Goal: Task Accomplishment & Management: Complete application form

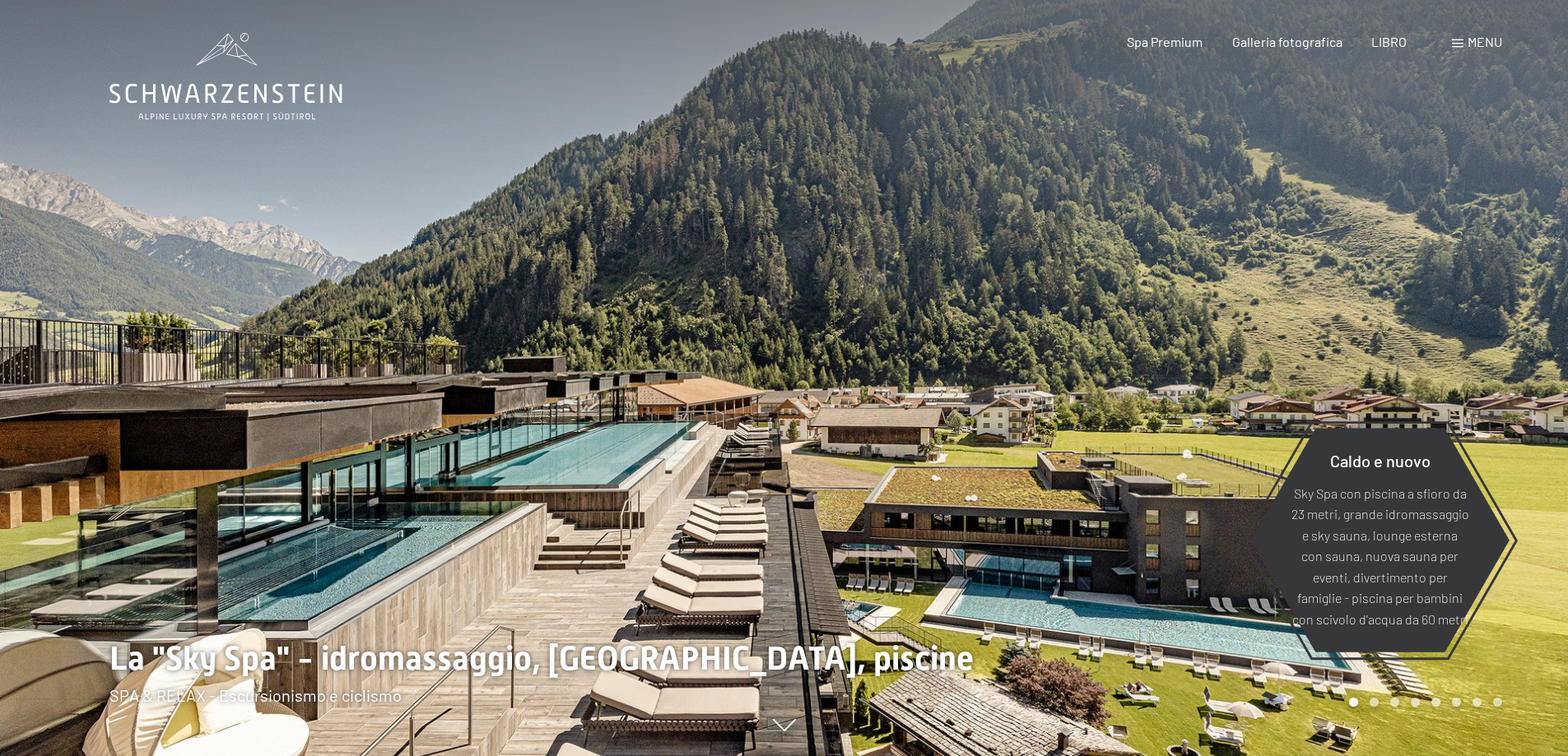
click at [1502, 43] on div "Libro Richieste Spa Premium Galleria fotografica LIBRO menu DI ESSO IT Buono Ga…" at bounding box center [1285, 42] width 433 height 18
click at [1469, 42] on font "menu" at bounding box center [1484, 42] width 35 height 16
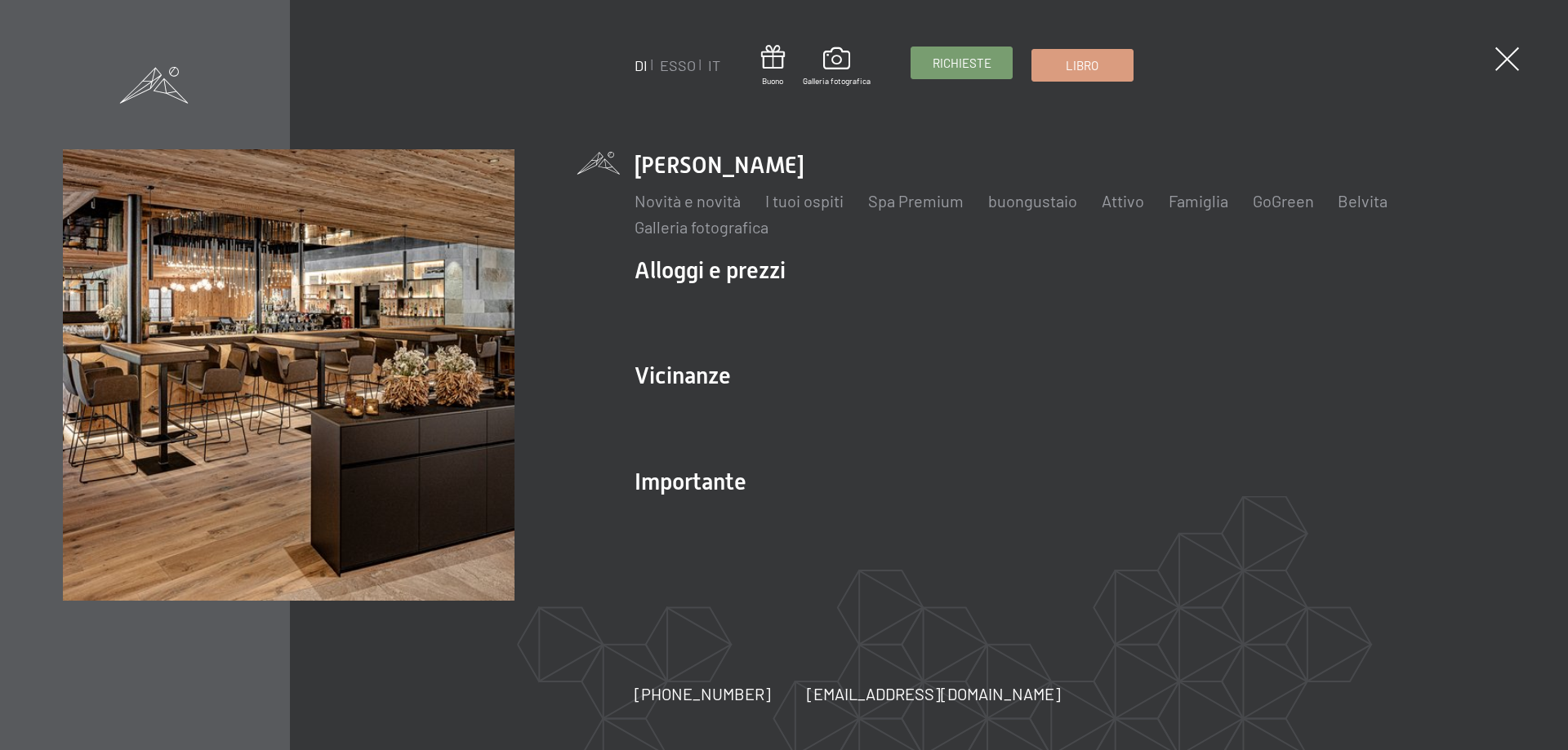
click at [958, 59] on font "Richieste" at bounding box center [962, 63] width 59 height 15
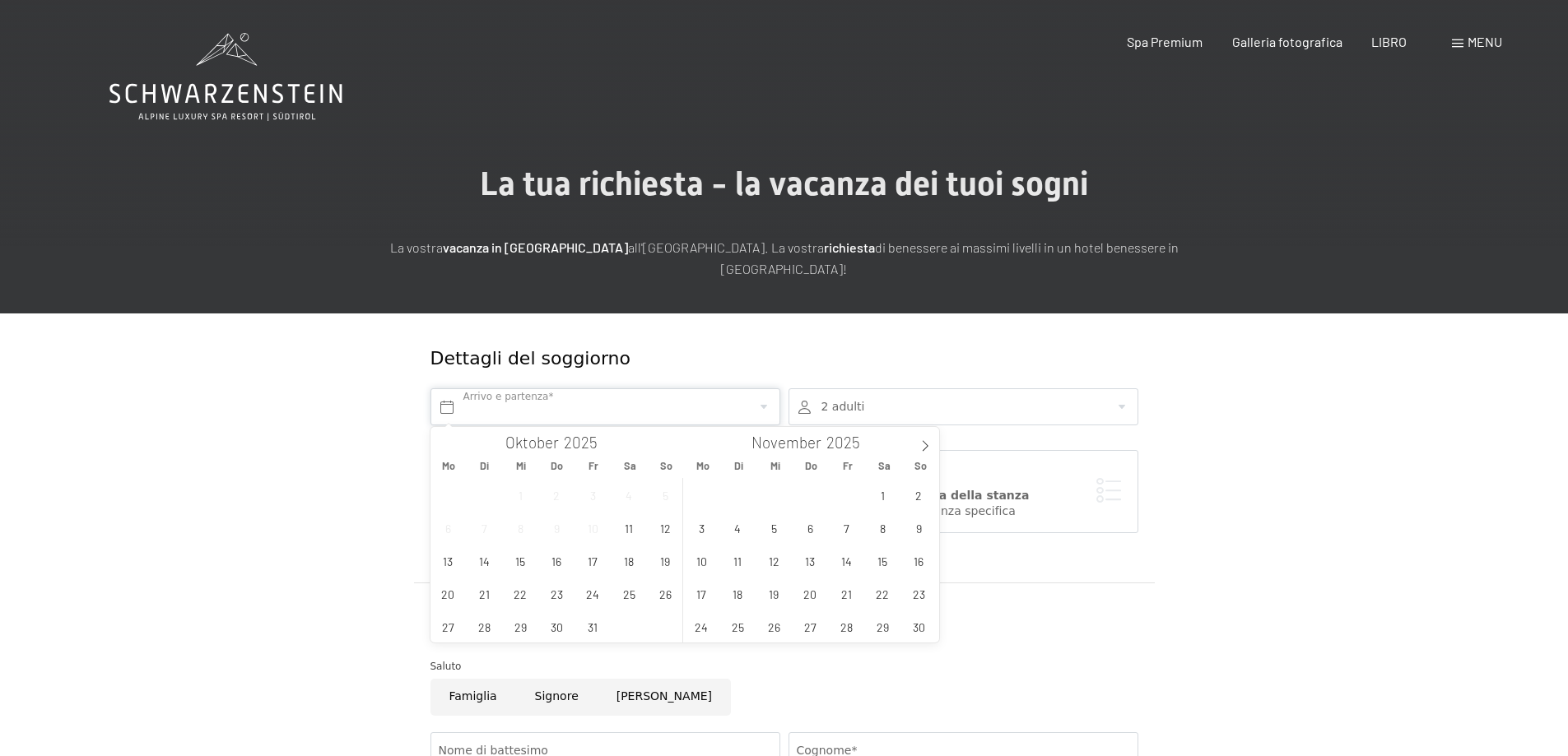
click at [518, 413] on input "text" at bounding box center [605, 407] width 350 height 37
click at [628, 595] on span "25" at bounding box center [629, 593] width 32 height 32
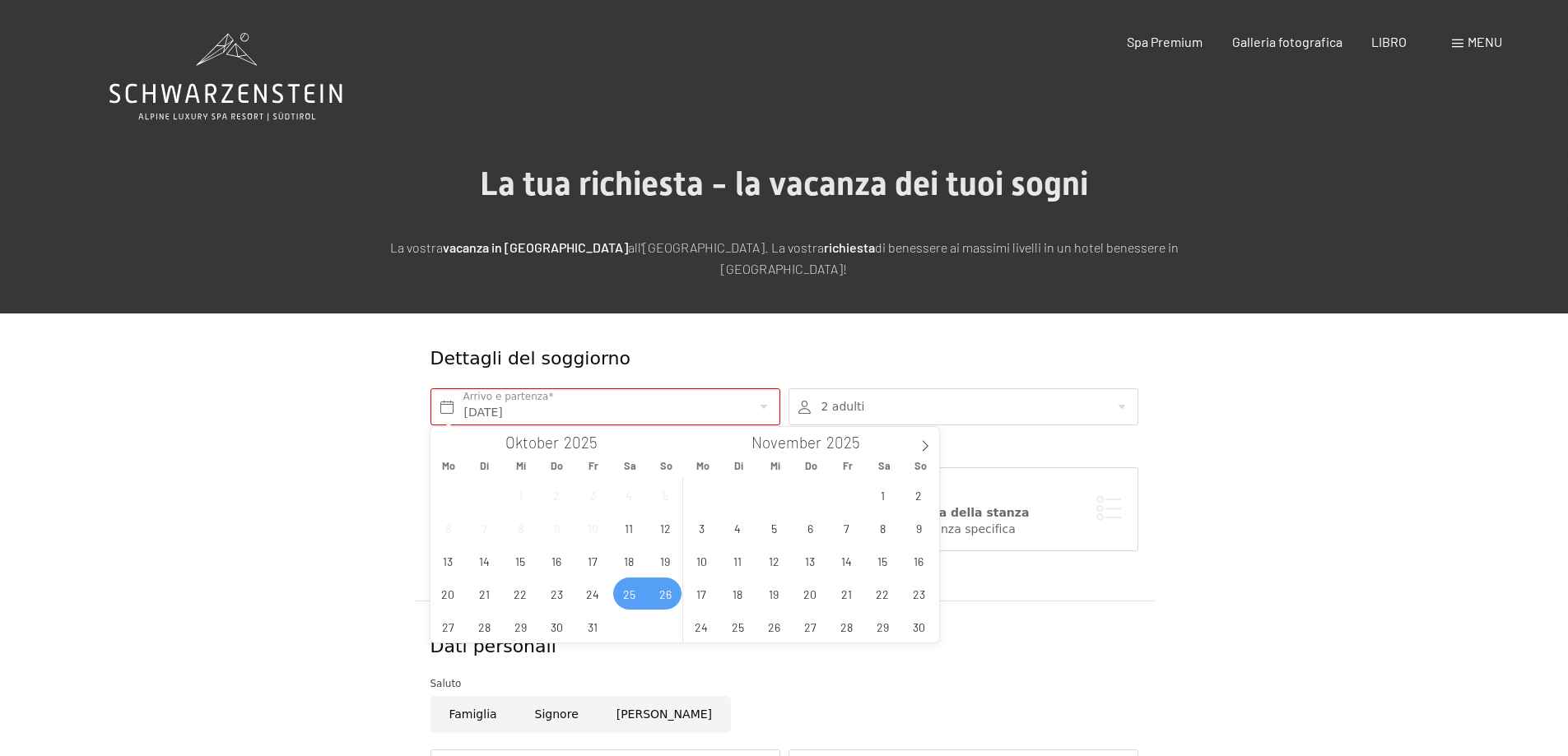
click at [669, 596] on span "26" at bounding box center [665, 593] width 32 height 32
click at [658, 592] on span "26" at bounding box center [665, 593] width 32 height 32
click at [637, 593] on span "25" at bounding box center [629, 593] width 32 height 32
type input "Sa. 25.10.2025 - So. 26.10.2025"
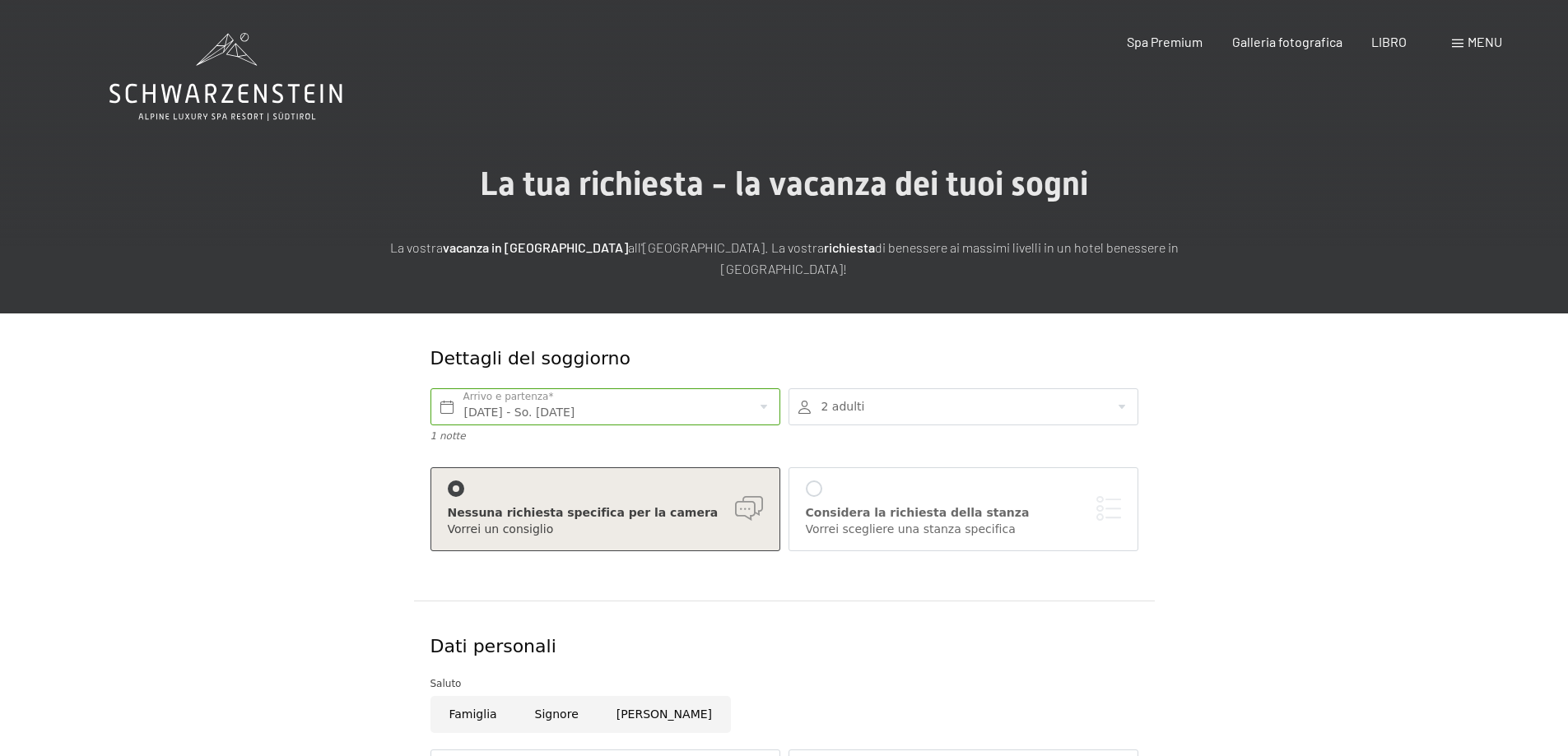
click at [888, 398] on div at bounding box center [963, 407] width 350 height 37
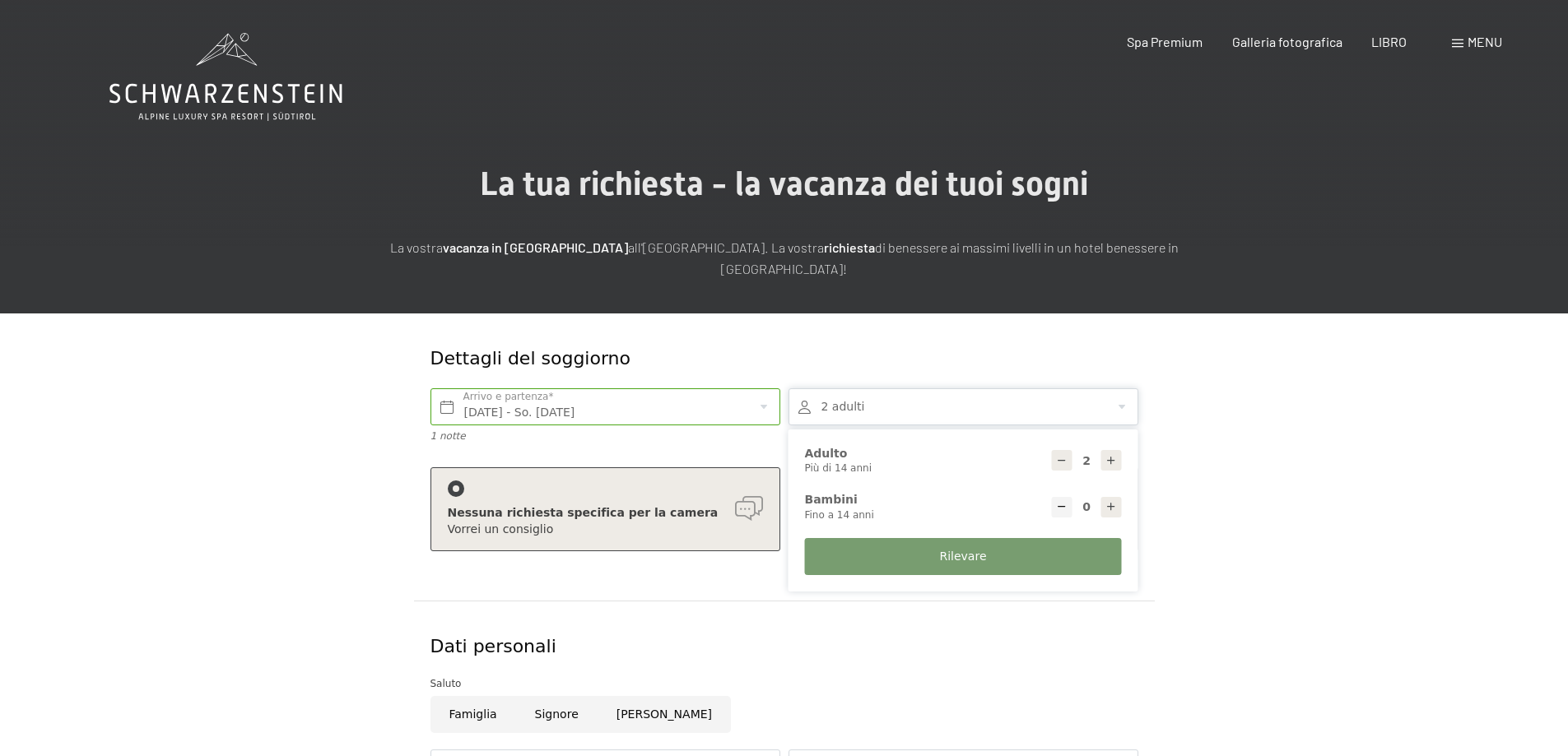
click at [888, 398] on div at bounding box center [963, 407] width 350 height 37
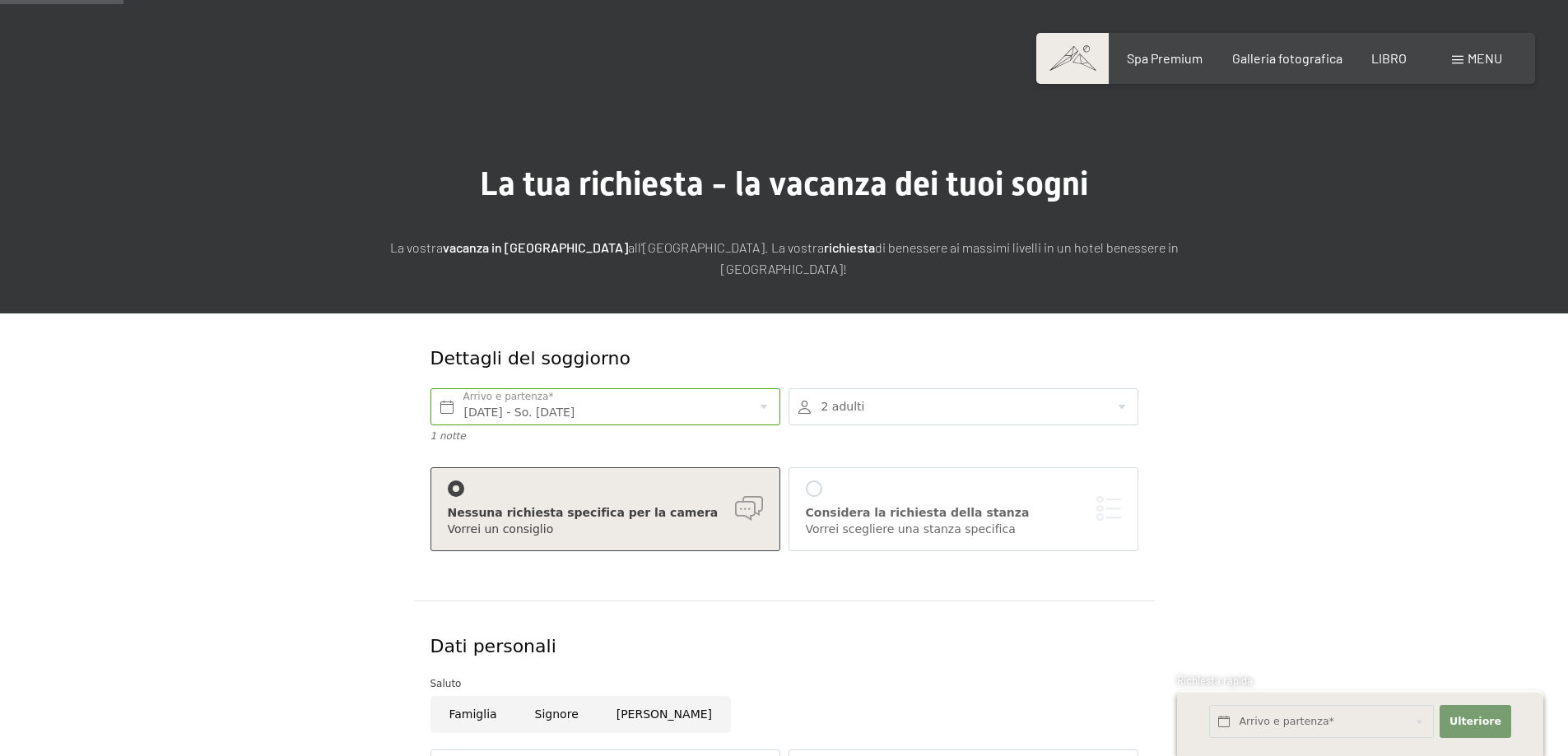
scroll to position [330, 0]
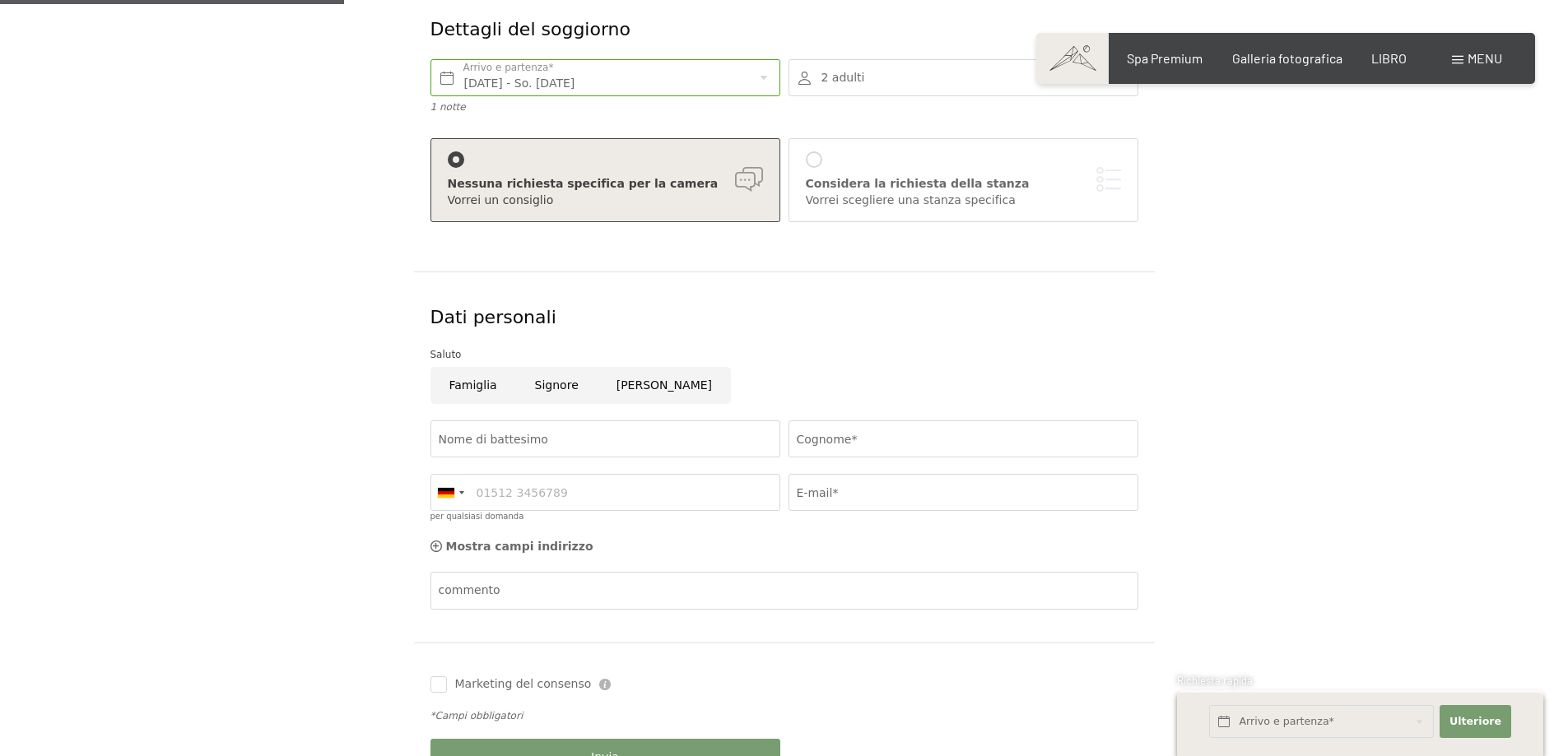
click at [615, 384] on input "[PERSON_NAME]" at bounding box center [665, 386] width 133 height 37
radio input "true"
click at [598, 450] on input "Nome di battesimo" at bounding box center [605, 439] width 350 height 37
type input "Tamara"
type input "Pavlovic"
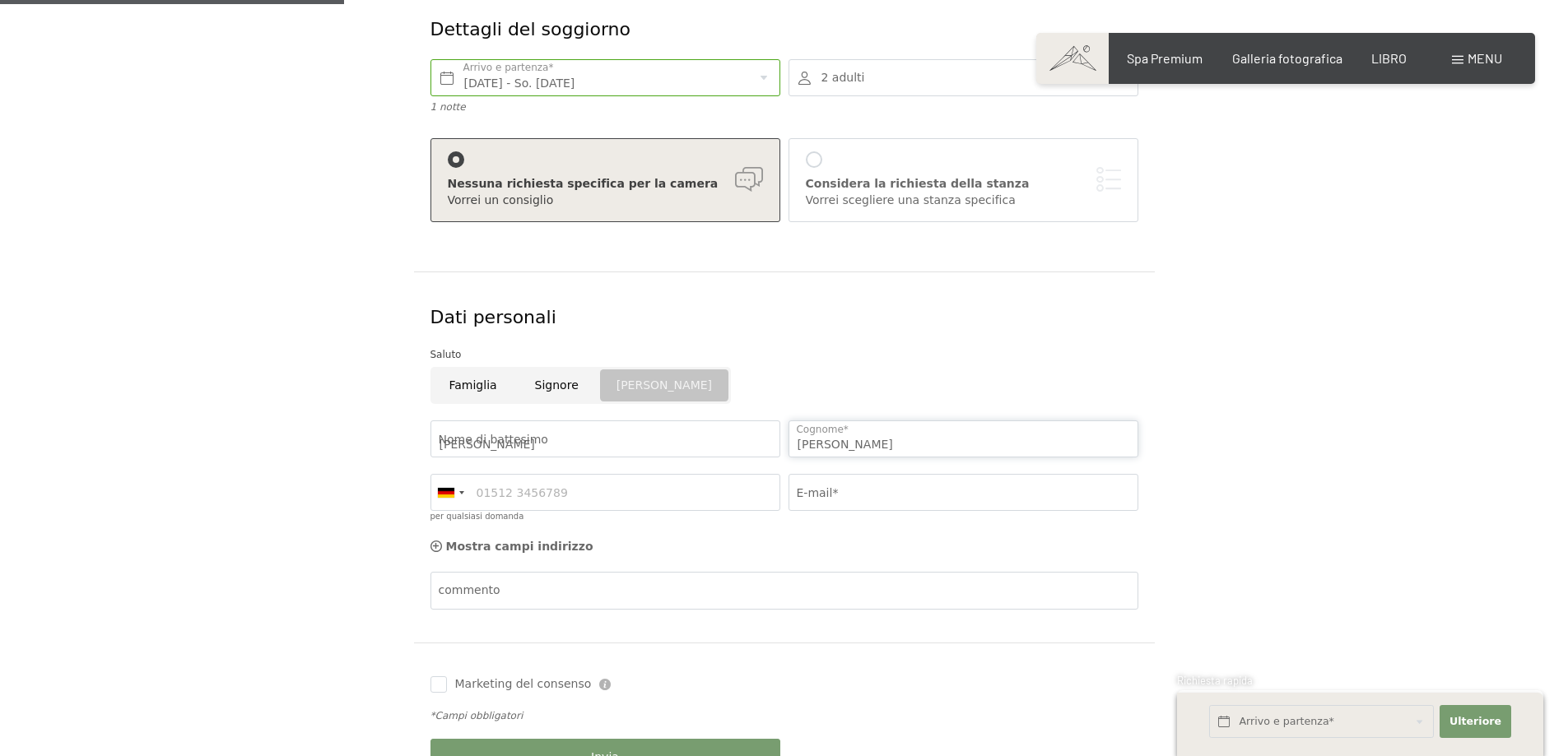
type input "3398477740"
type input "tamykg@yahoo.it"
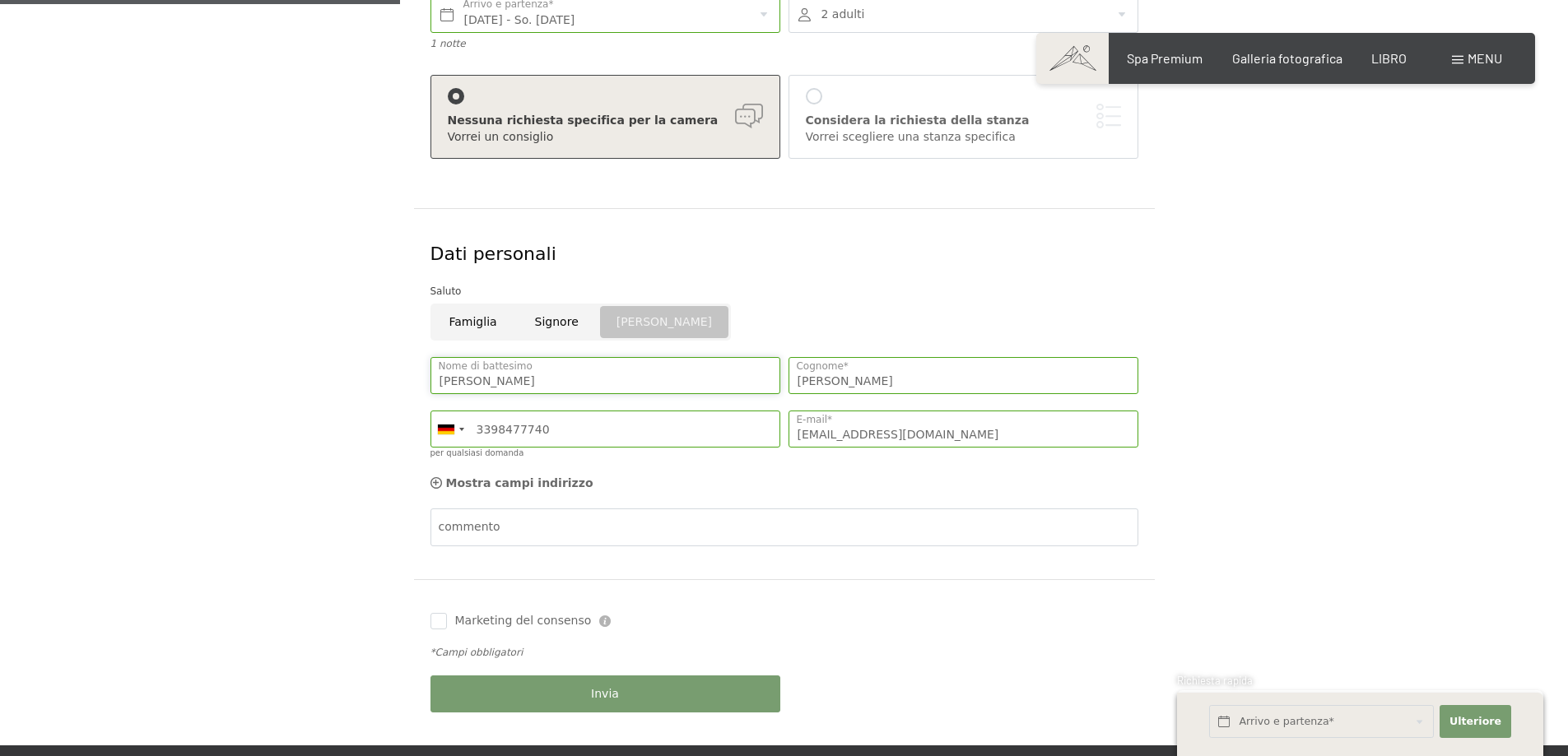
scroll to position [411, 0]
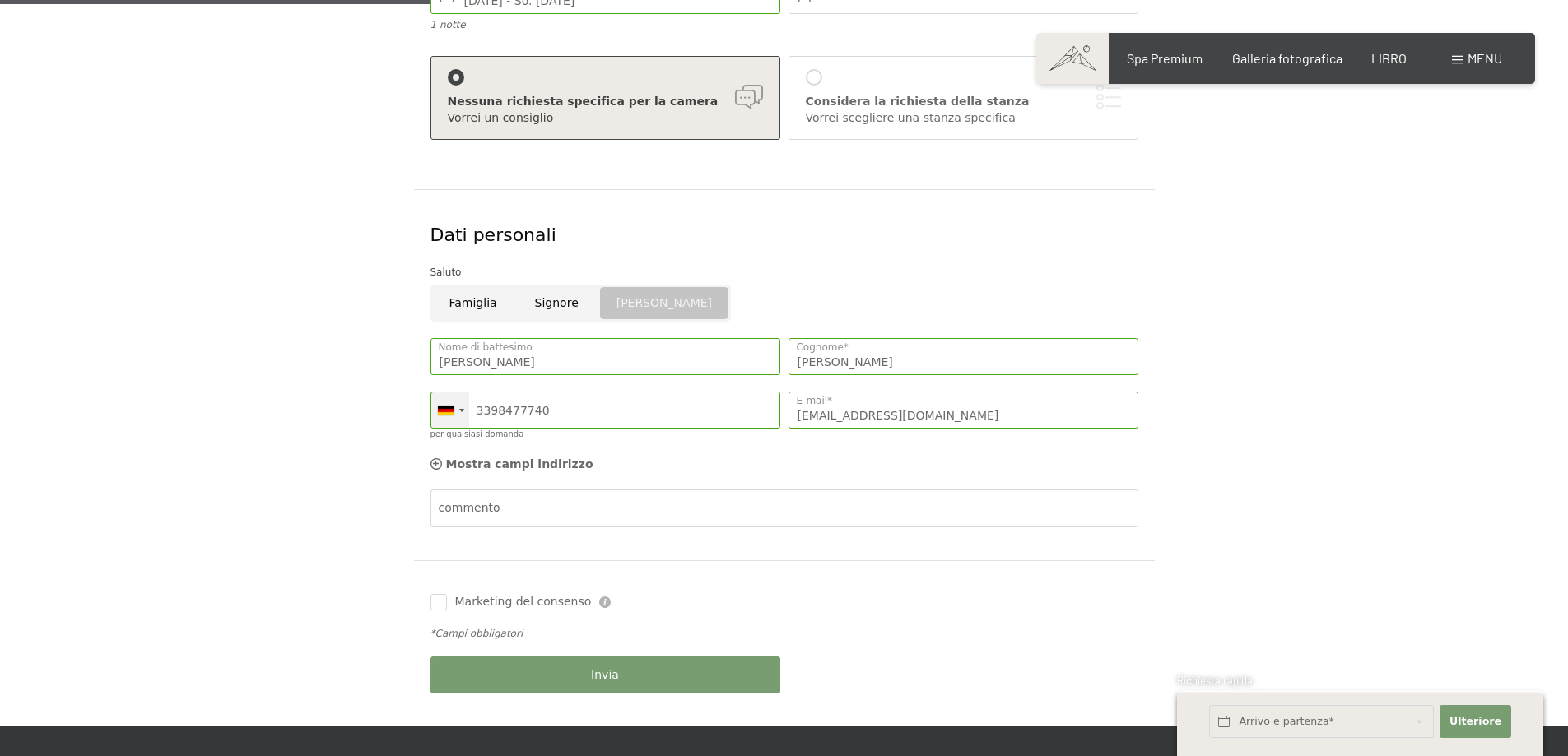
click at [458, 409] on div at bounding box center [450, 410] width 38 height 36
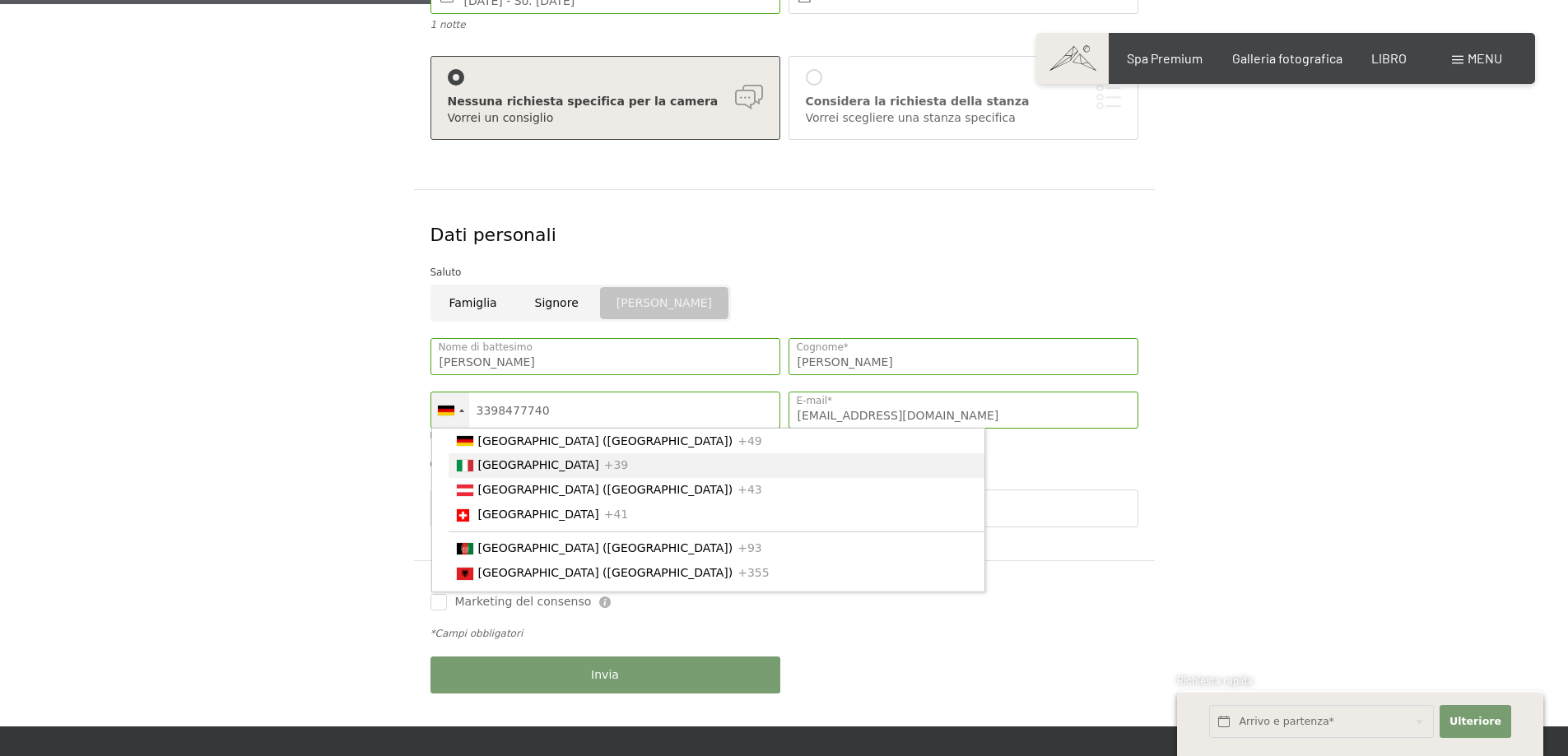
click at [490, 459] on li "Italia +39" at bounding box center [716, 466] width 536 height 25
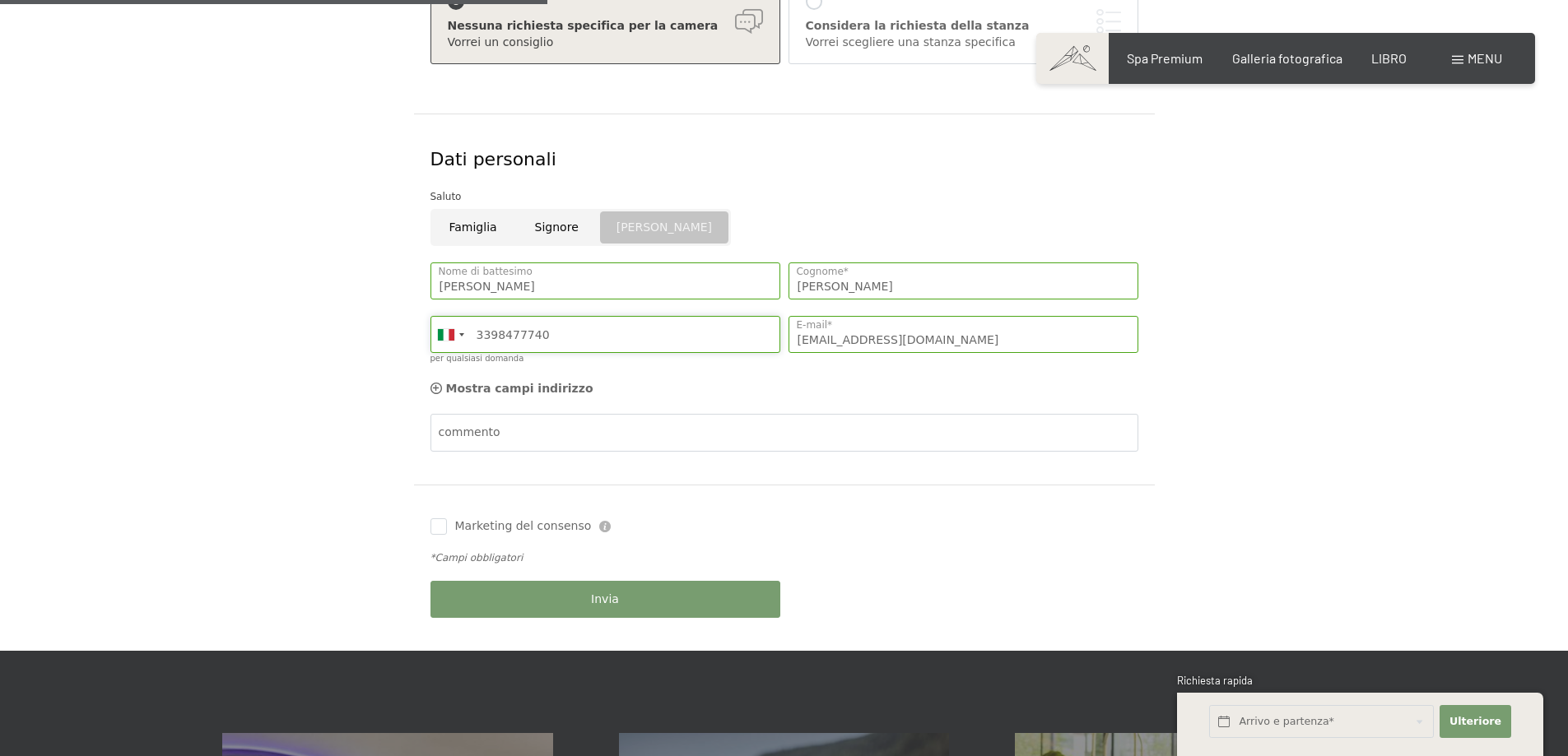
scroll to position [576, 0]
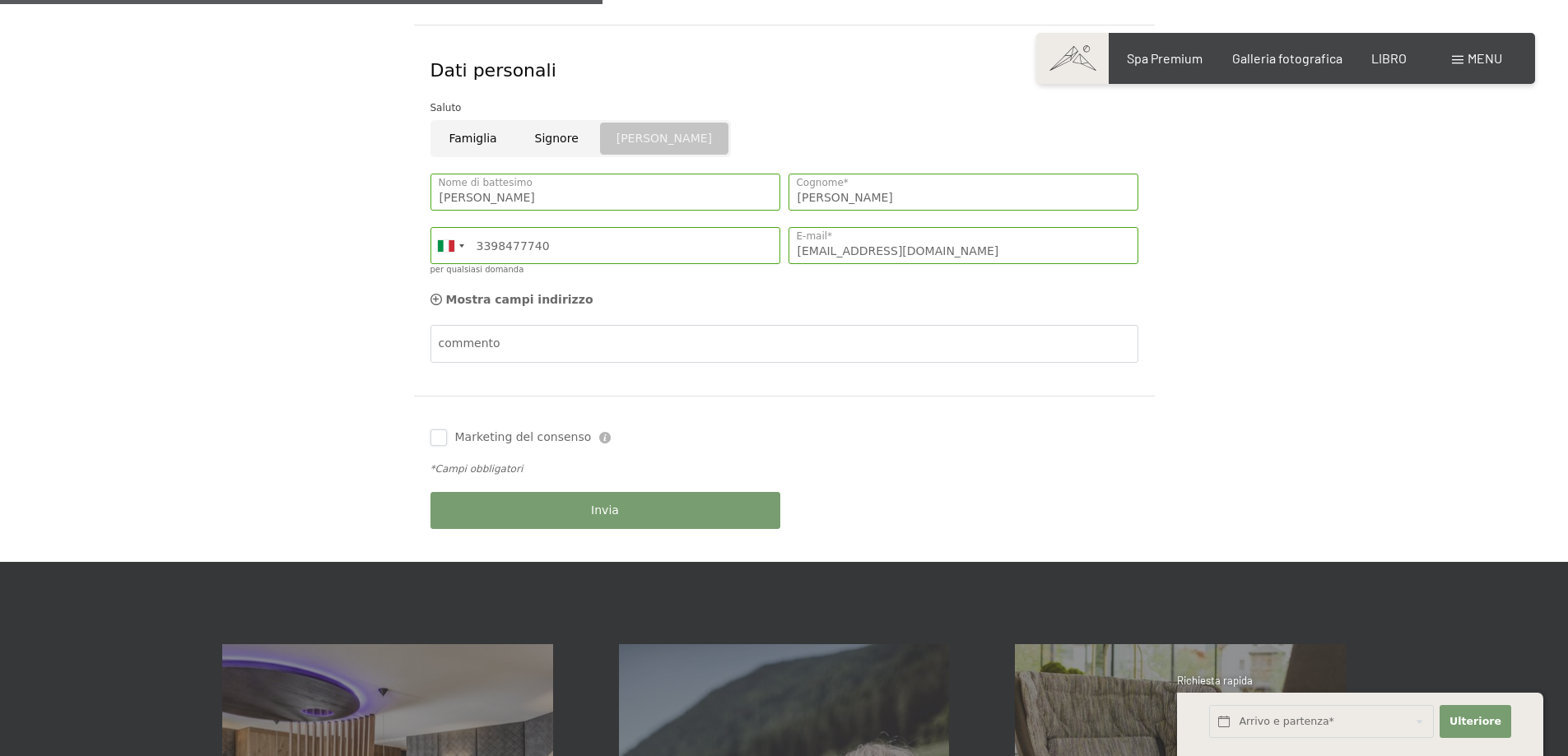
click at [443, 431] on input "Marketing del consenso" at bounding box center [438, 438] width 17 height 17
checkbox input "true"
click at [641, 505] on button "Invia" at bounding box center [605, 511] width 350 height 37
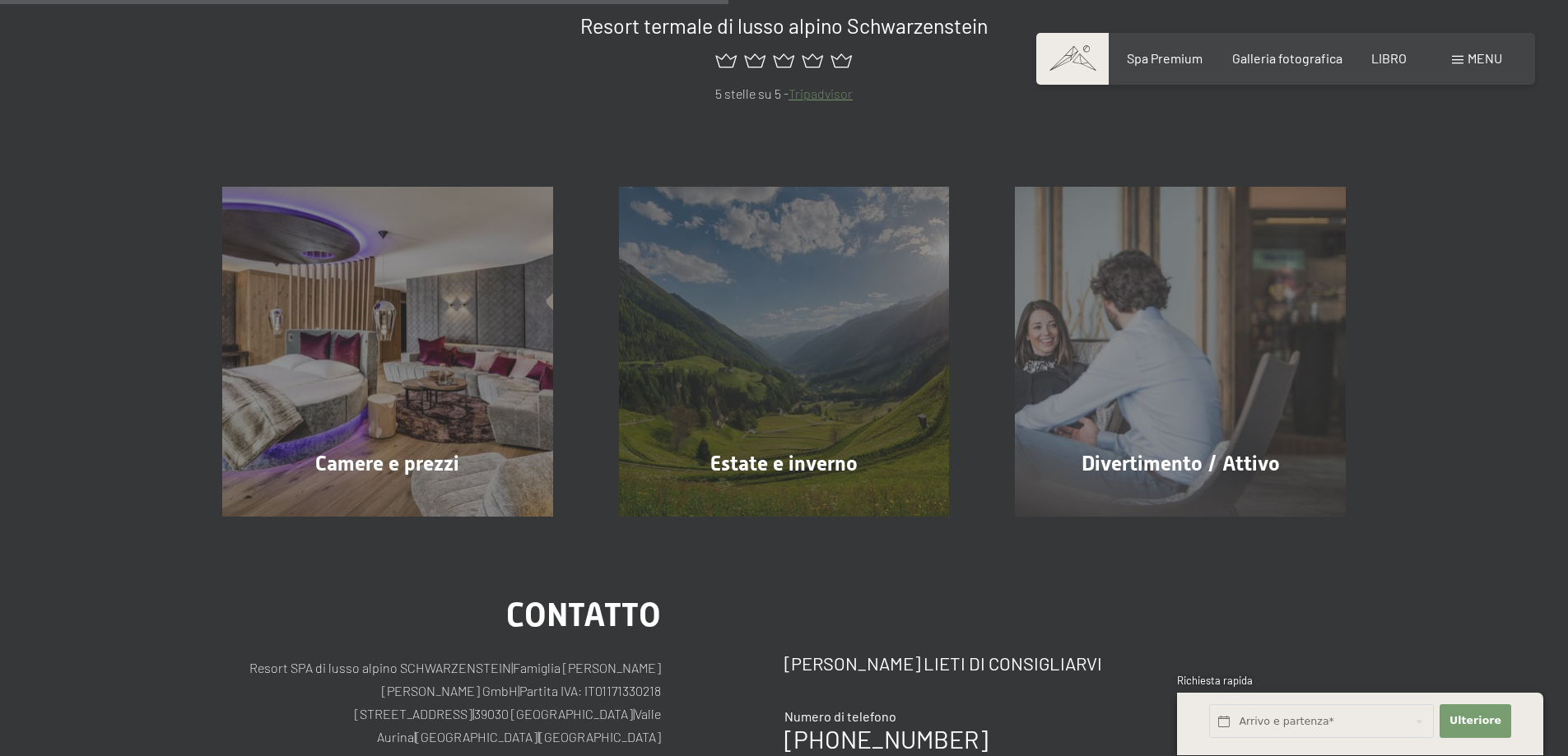
scroll to position [658, 0]
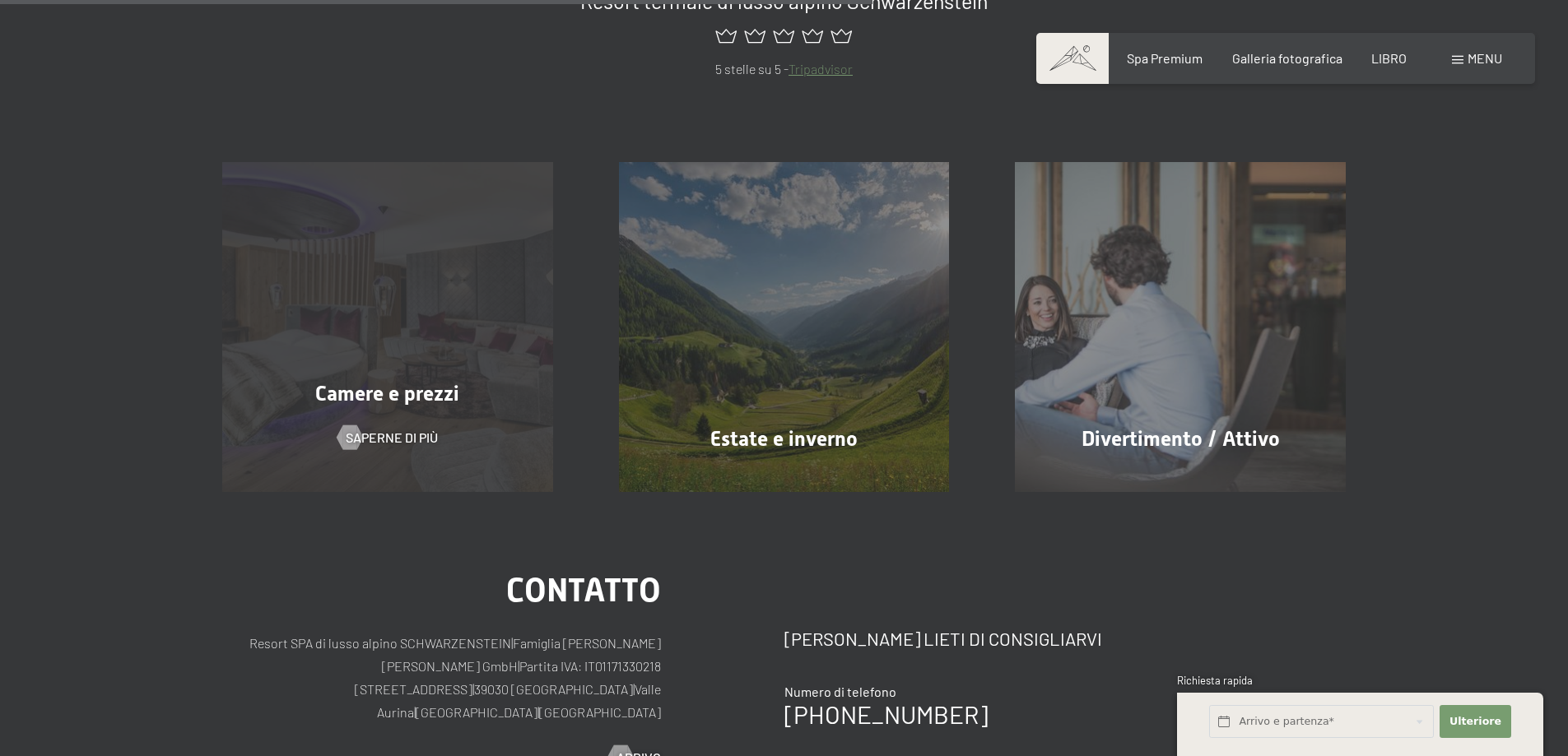
click at [482, 335] on div "Camere e prezzi Saperne di più" at bounding box center [387, 327] width 397 height 330
